Goal: Task Accomplishment & Management: Use online tool/utility

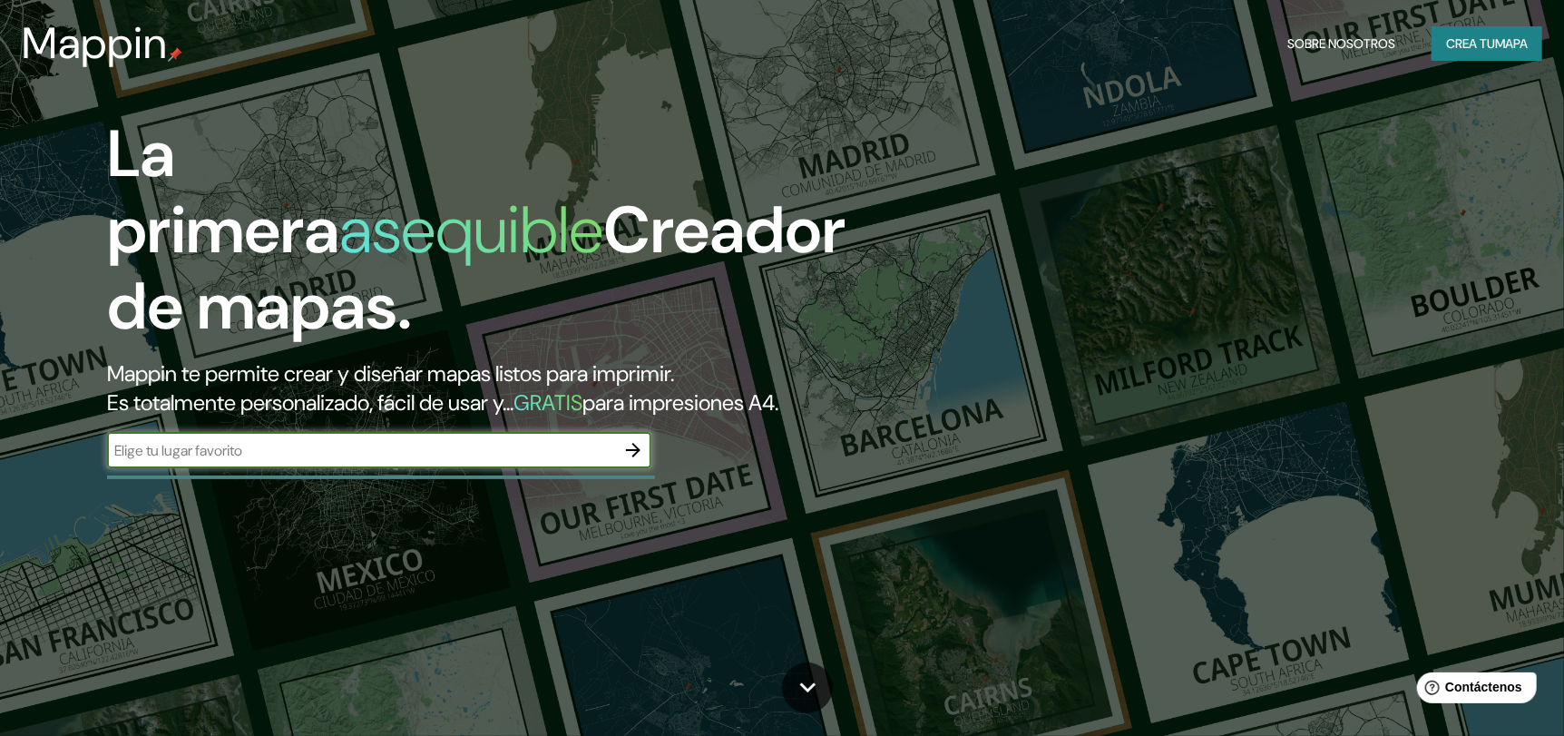
click at [241, 452] on input "text" at bounding box center [361, 450] width 508 height 21
type input "santiago"
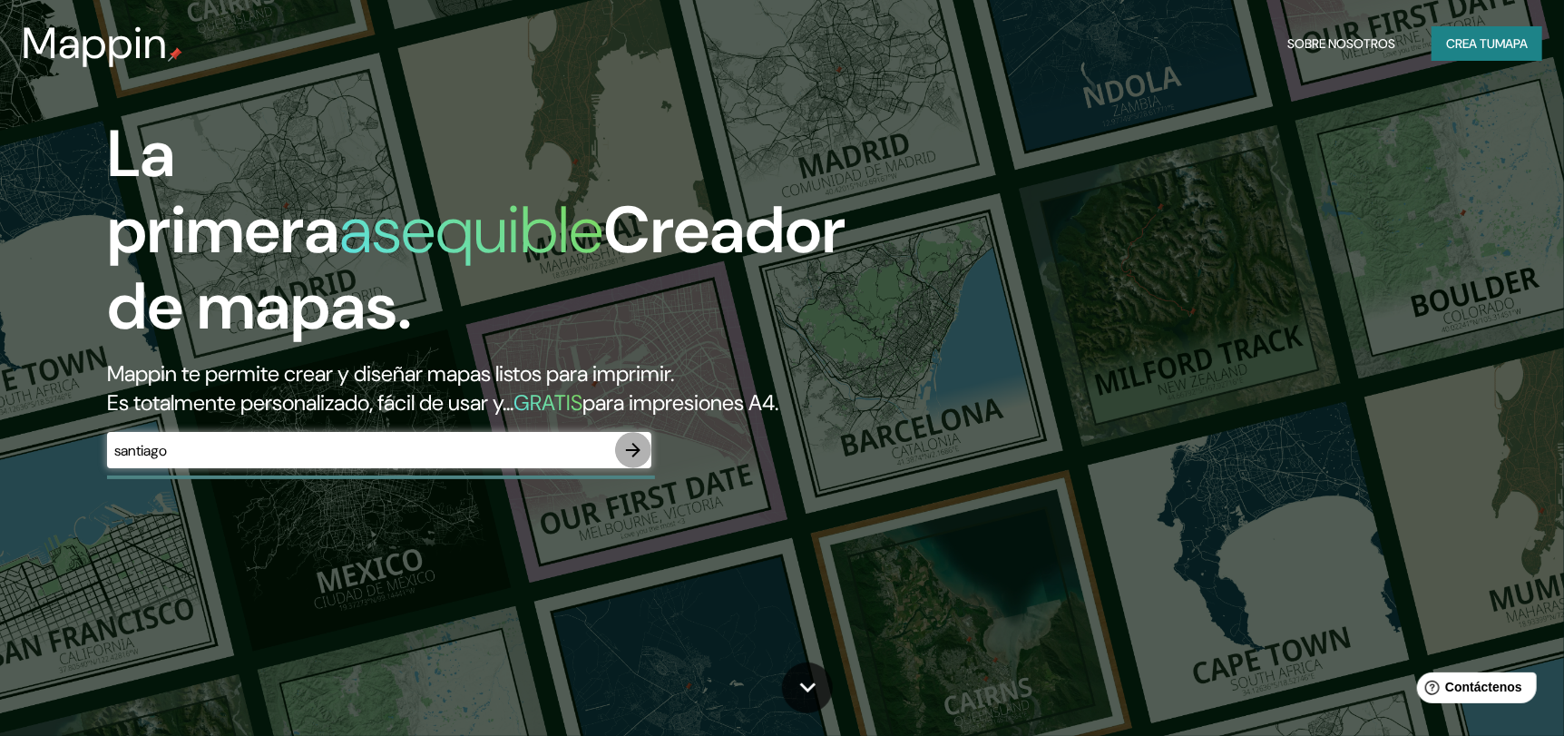
click at [640, 453] on icon "button" at bounding box center [633, 450] width 22 height 22
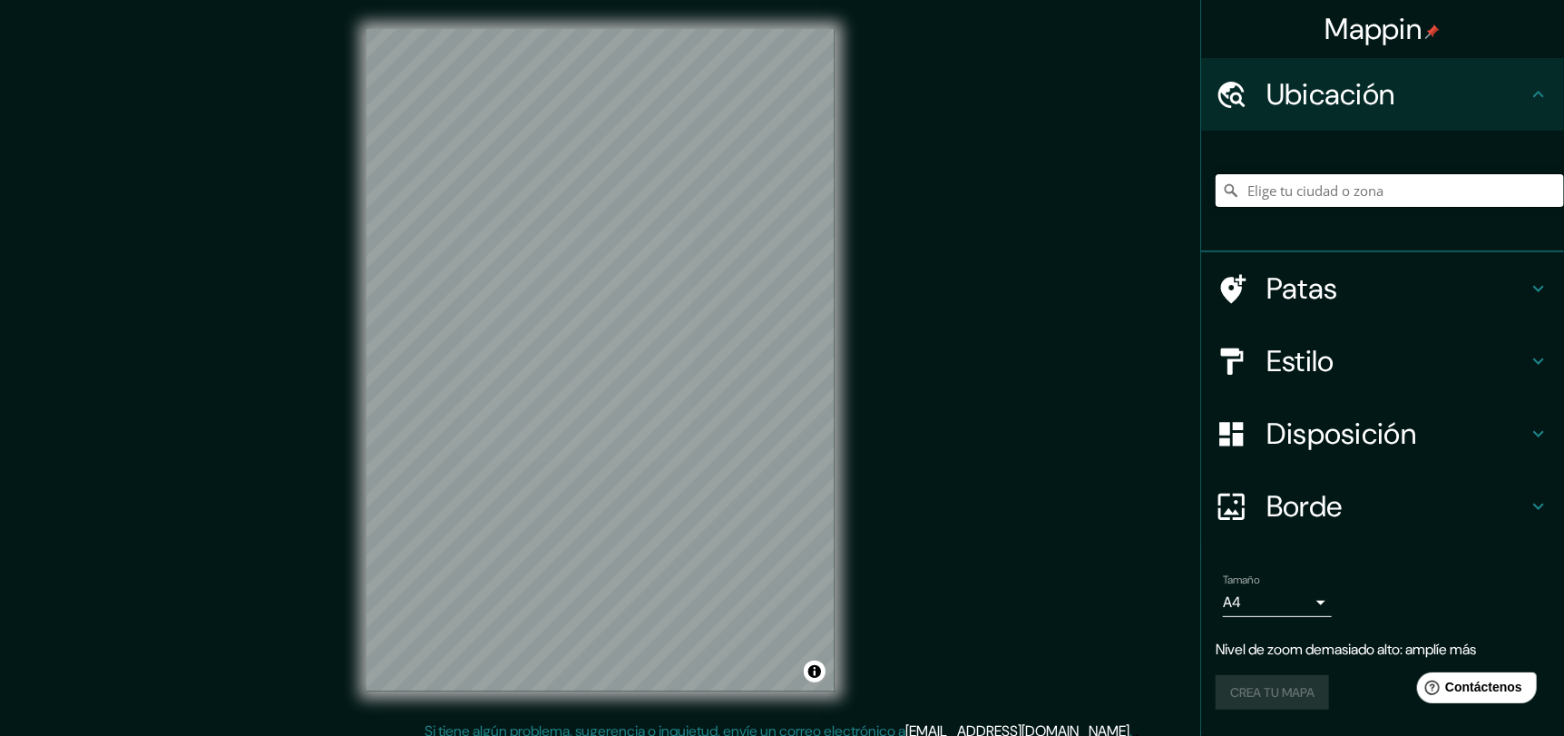
click at [1313, 196] on input "Elige tu ciudad o zona" at bounding box center [1390, 190] width 348 height 33
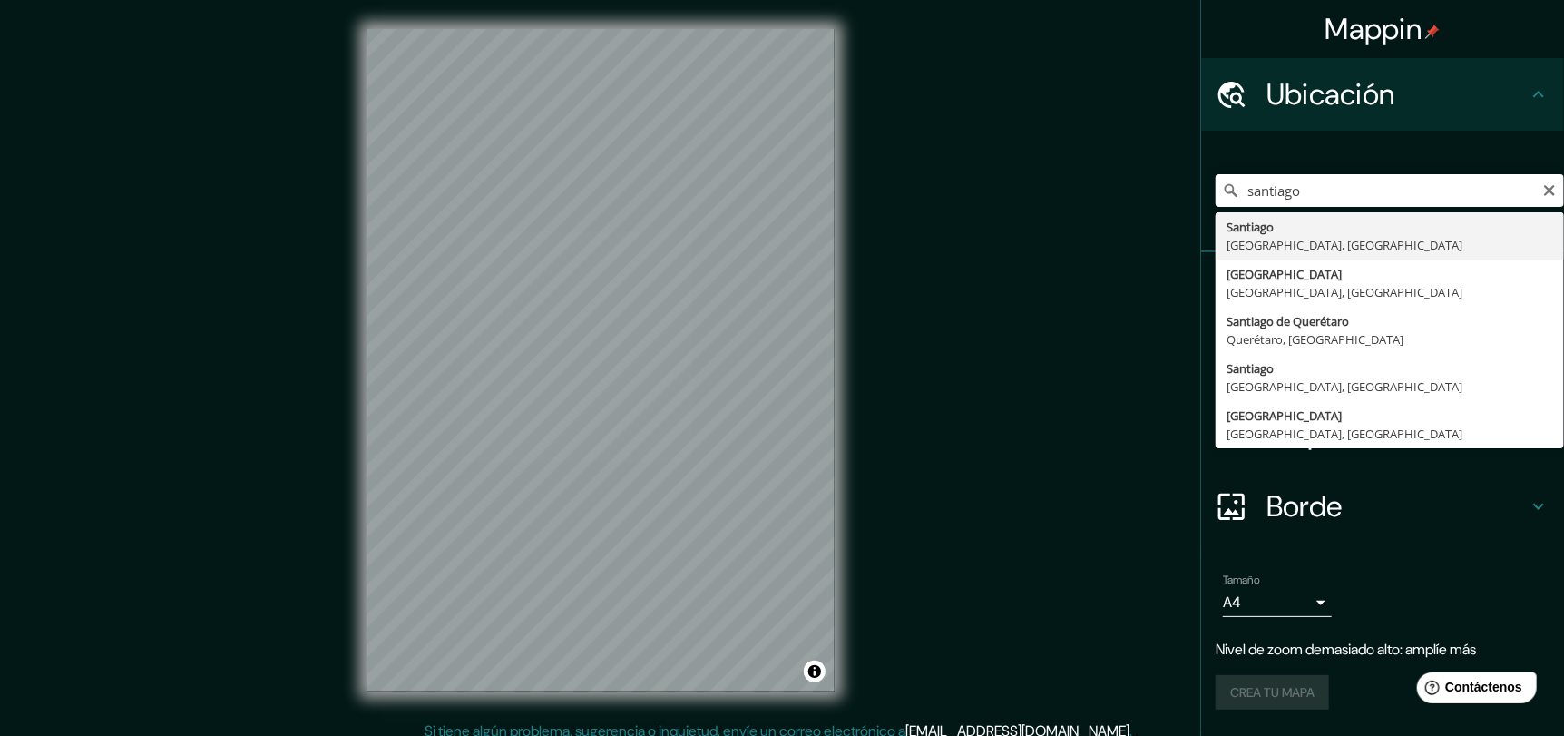
type input "[GEOGRAPHIC_DATA], [GEOGRAPHIC_DATA], [GEOGRAPHIC_DATA]"
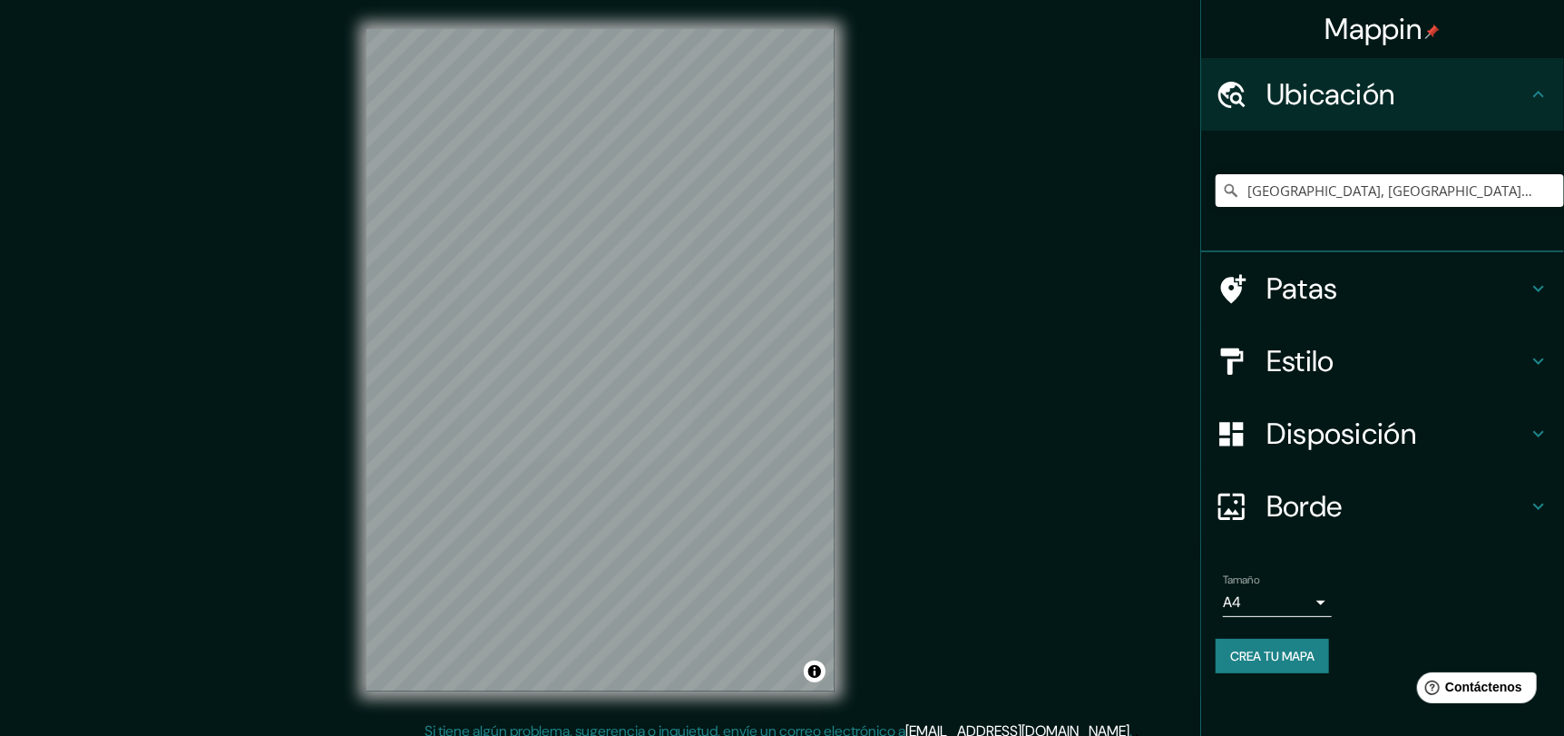
click at [1434, 296] on h4 "Patas" at bounding box center [1396, 288] width 261 height 36
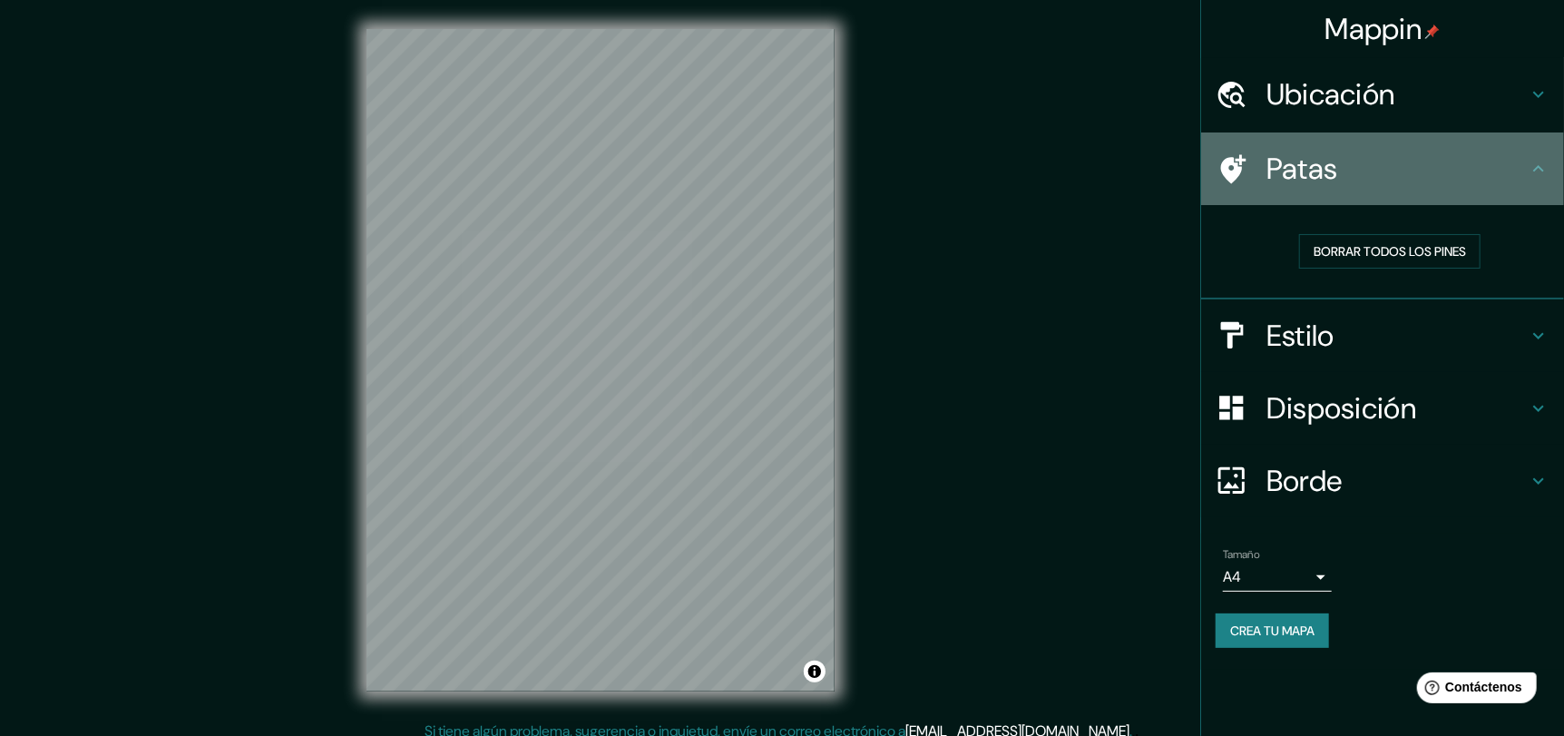
click at [1521, 183] on h4 "Patas" at bounding box center [1396, 169] width 261 height 36
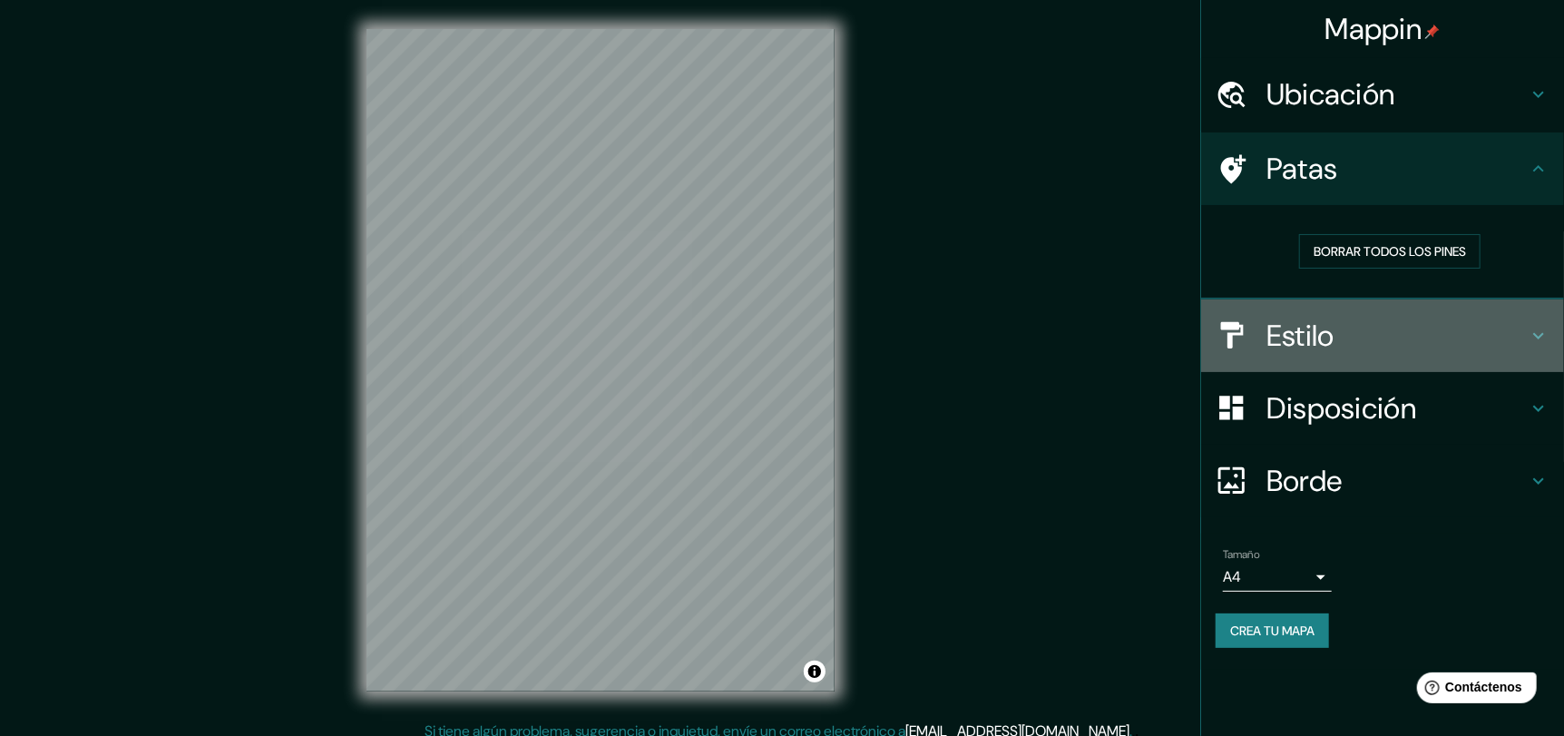
click at [1529, 342] on icon at bounding box center [1539, 336] width 22 height 22
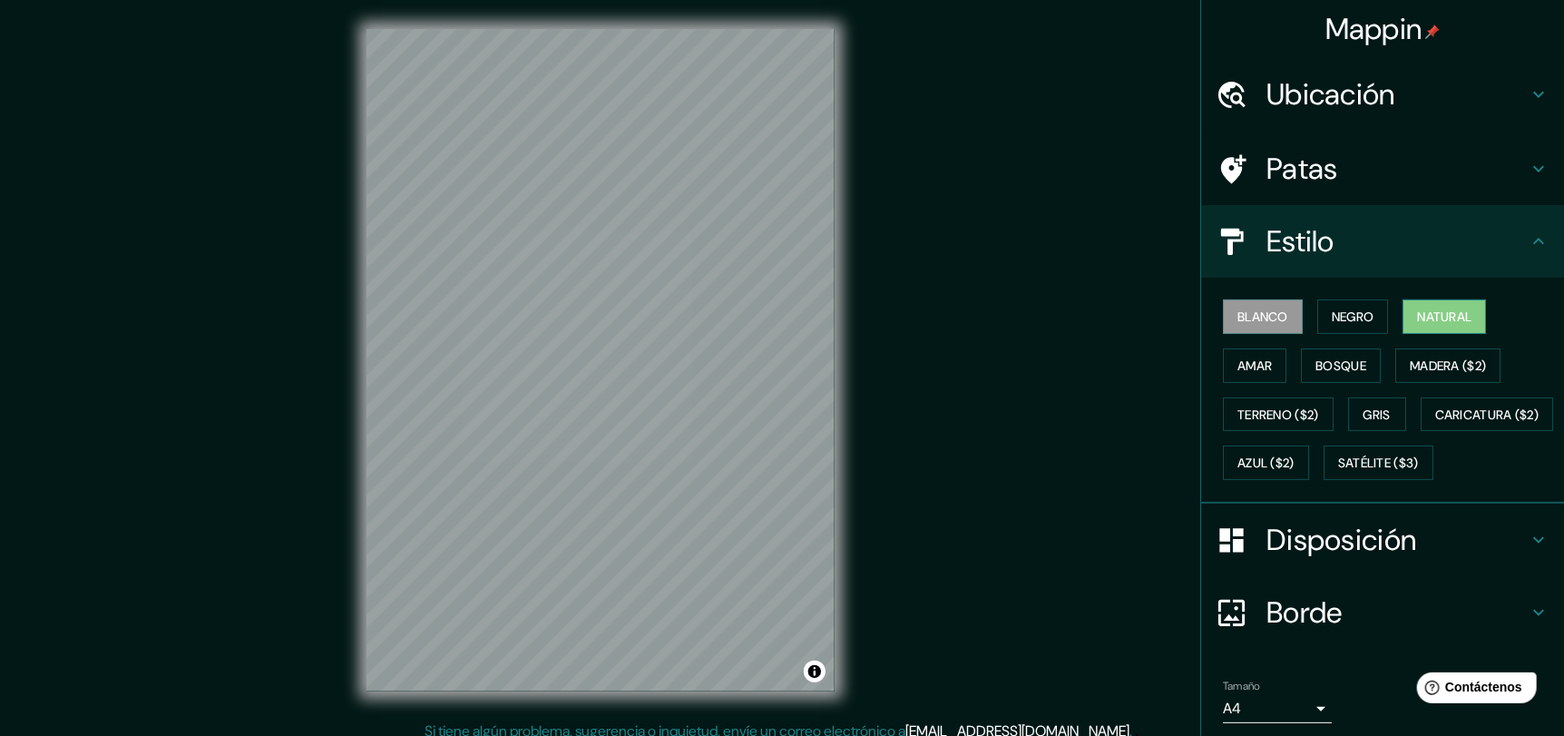
click at [1417, 321] on font "Natural" at bounding box center [1444, 316] width 54 height 16
